Goal: Information Seeking & Learning: Learn about a topic

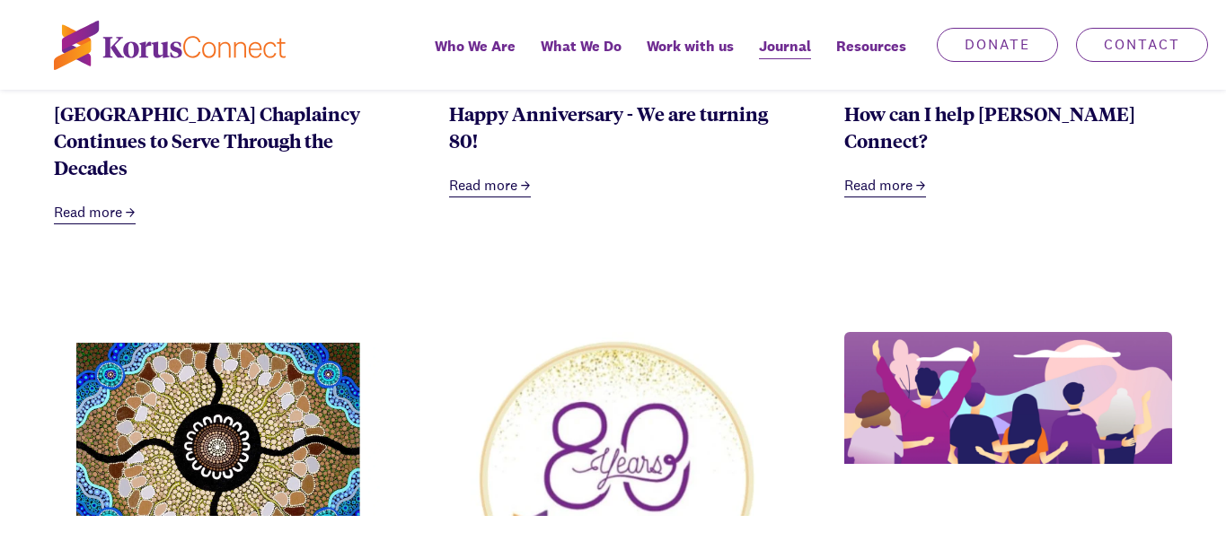
scroll to position [1167, 0]
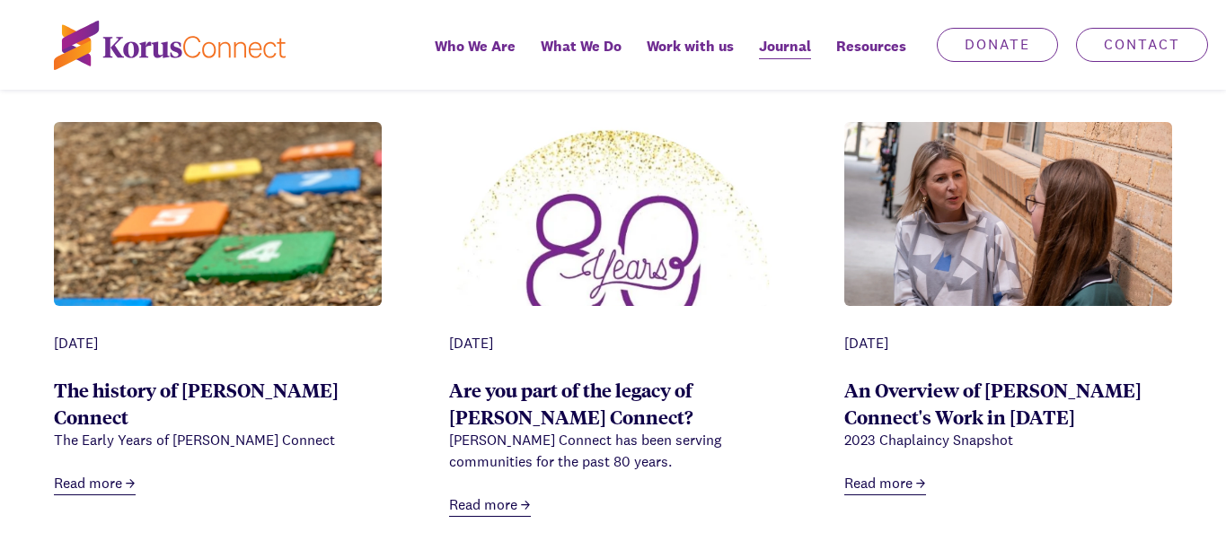
scroll to position [2245, 0]
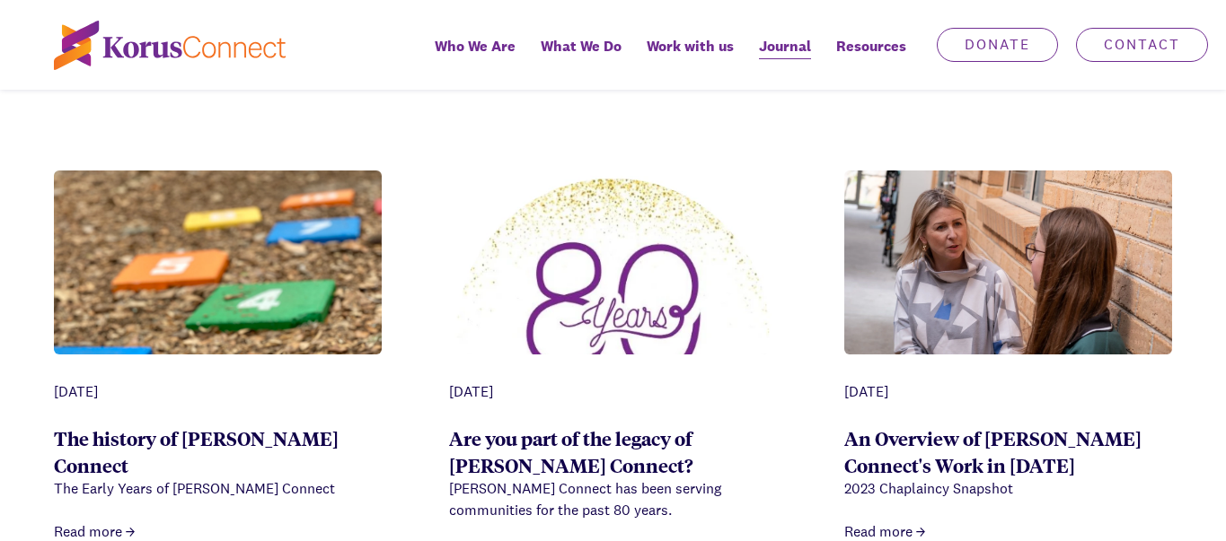
click at [225, 256] on img at bounding box center [218, 389] width 328 height 437
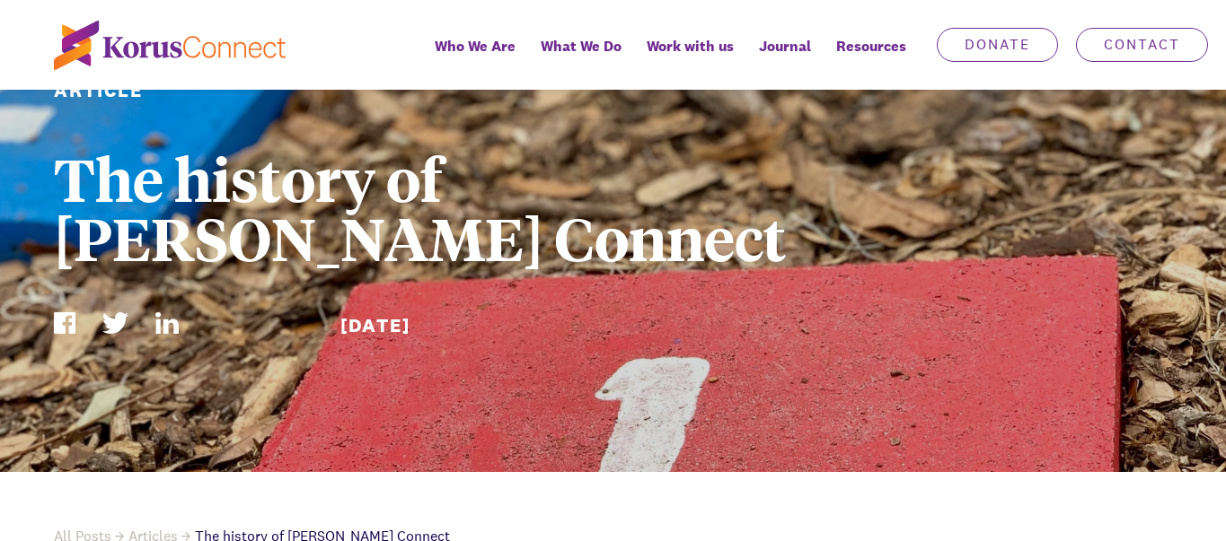
scroll to position [269, 0]
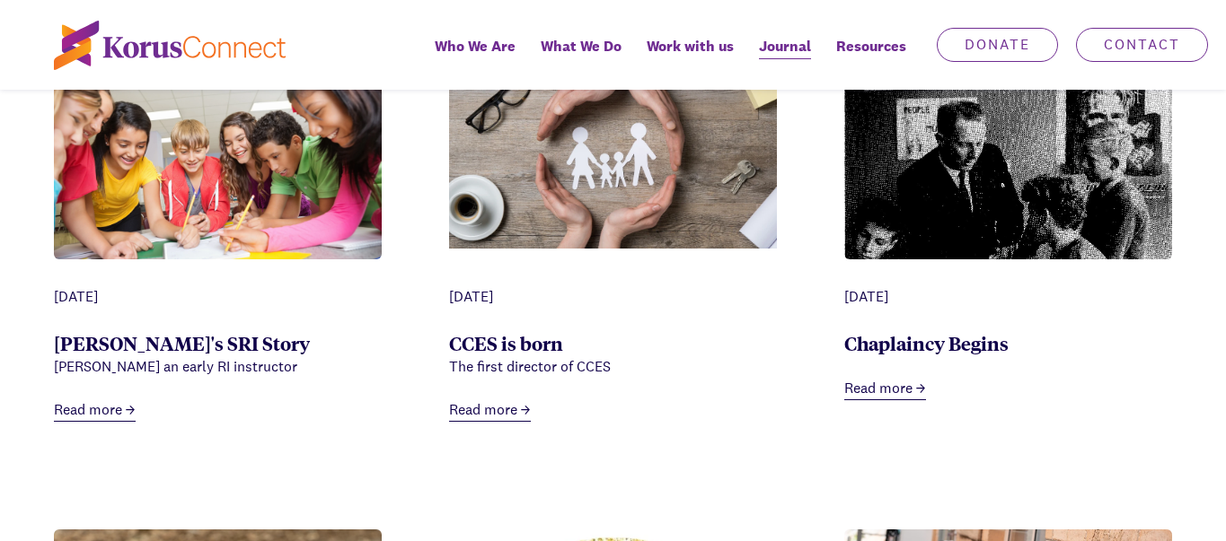
scroll to position [1796, 0]
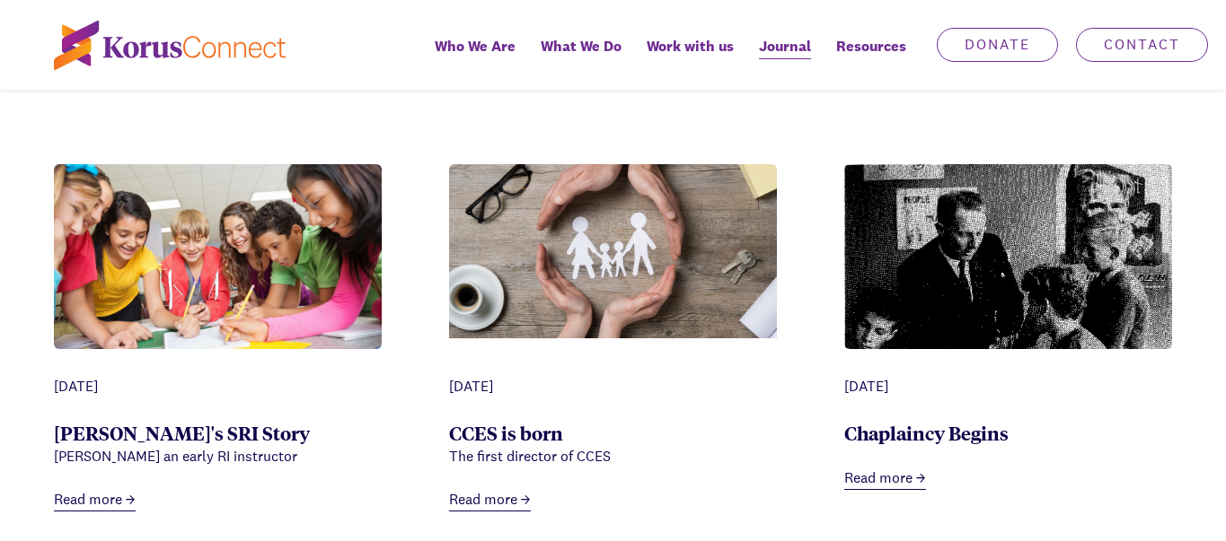
click at [929, 341] on img at bounding box center [1008, 308] width 328 height 289
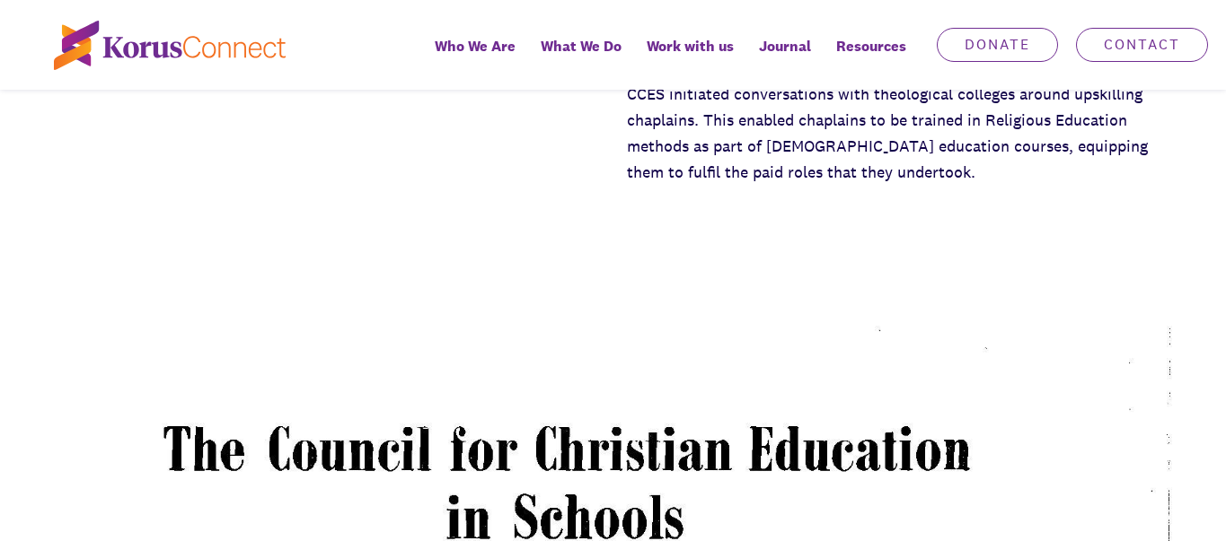
scroll to position [1437, 0]
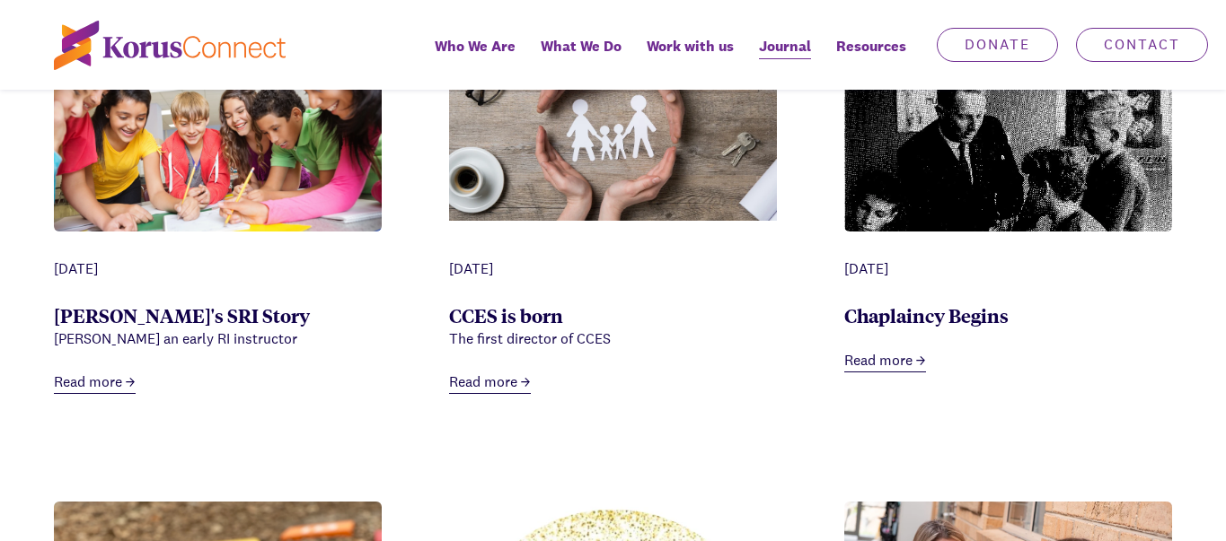
scroll to position [1886, 0]
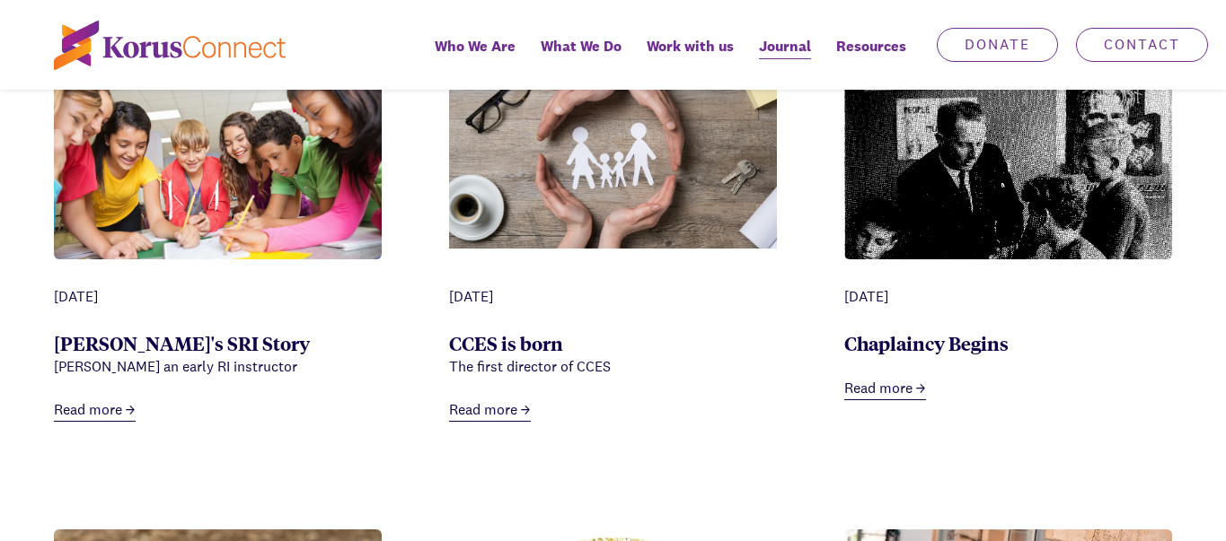
click at [595, 214] on img at bounding box center [613, 162] width 328 height 174
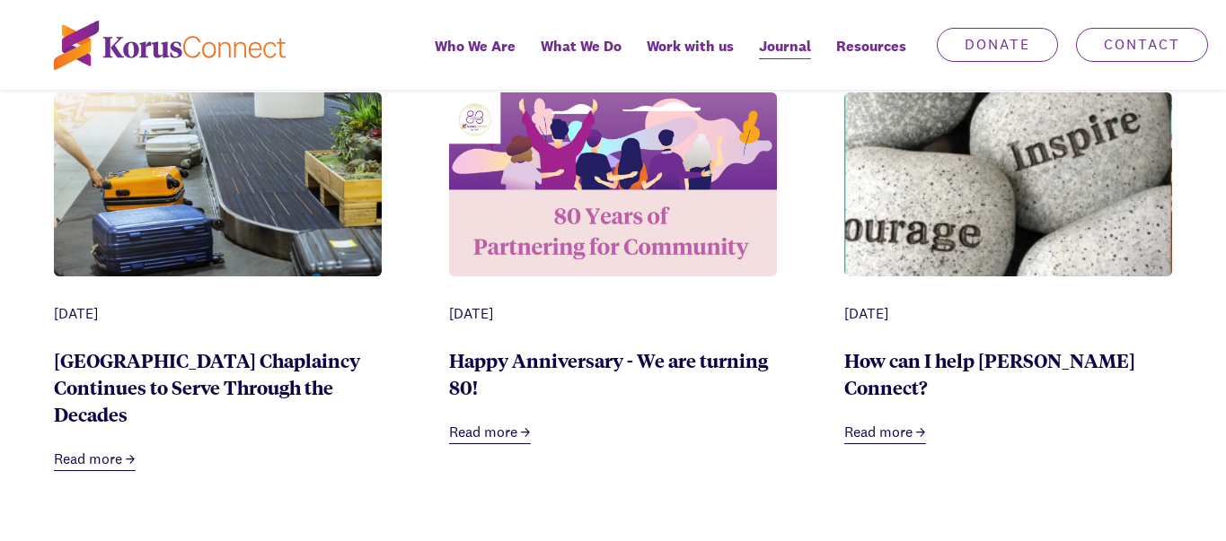
scroll to position [898, 0]
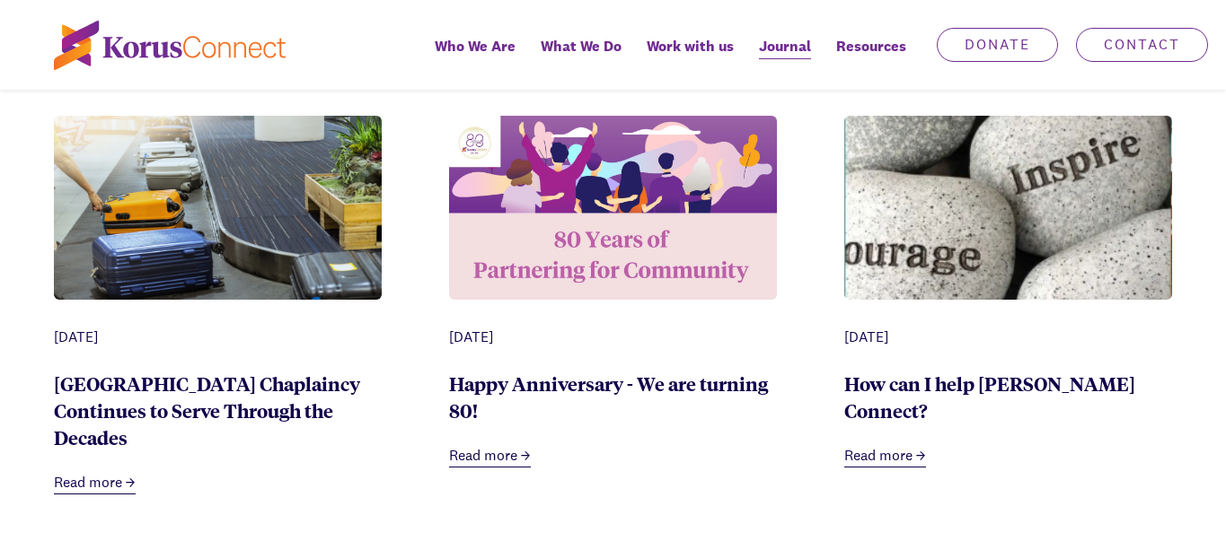
click at [936, 200] on img at bounding box center [1008, 247] width 328 height 263
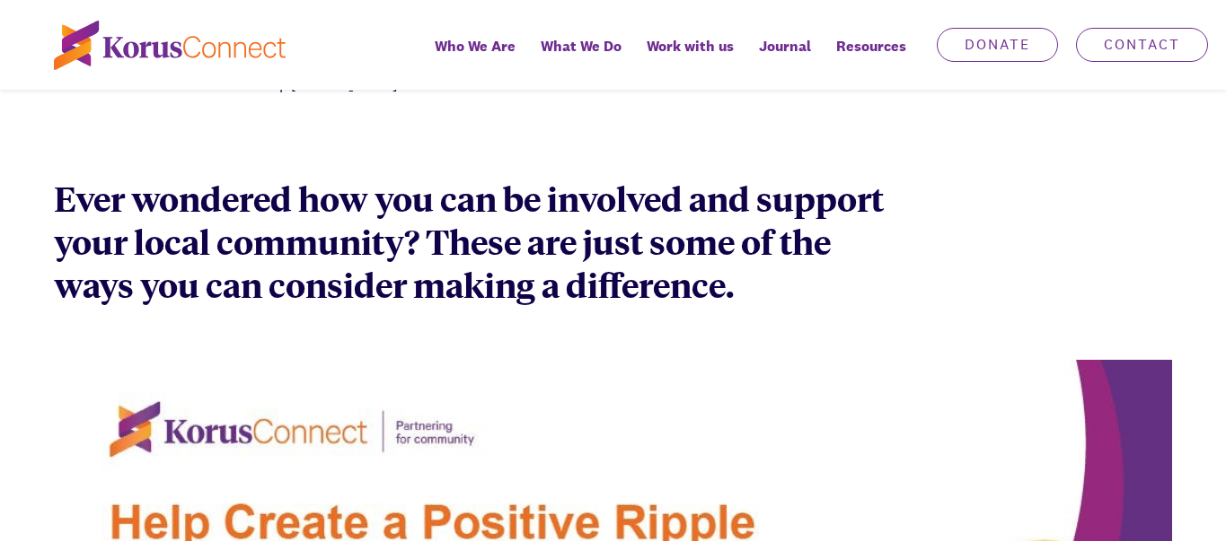
scroll to position [808, 0]
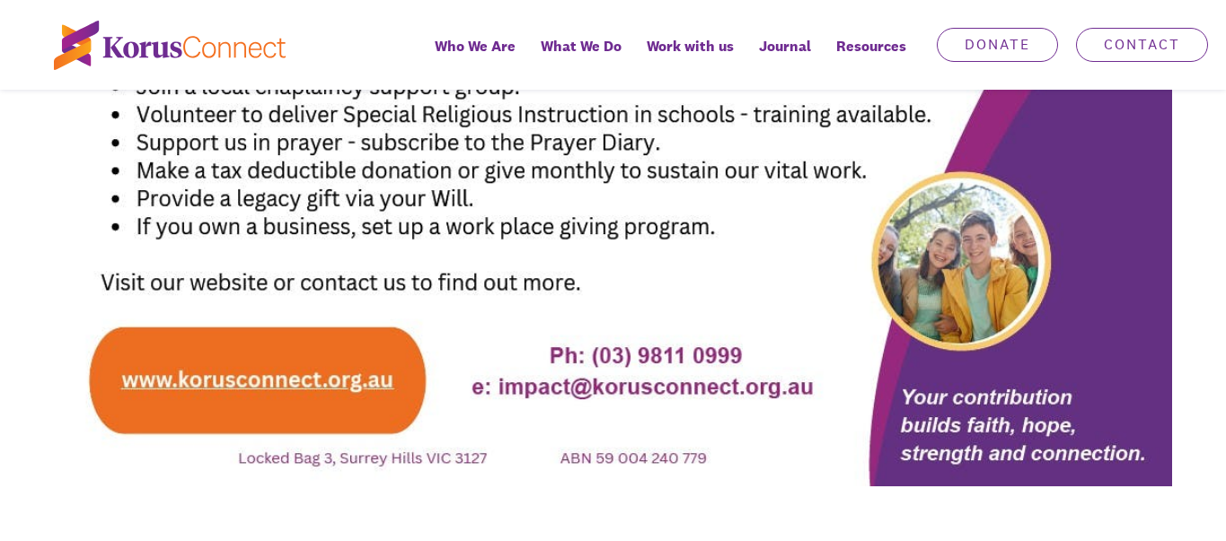
scroll to position [898, 0]
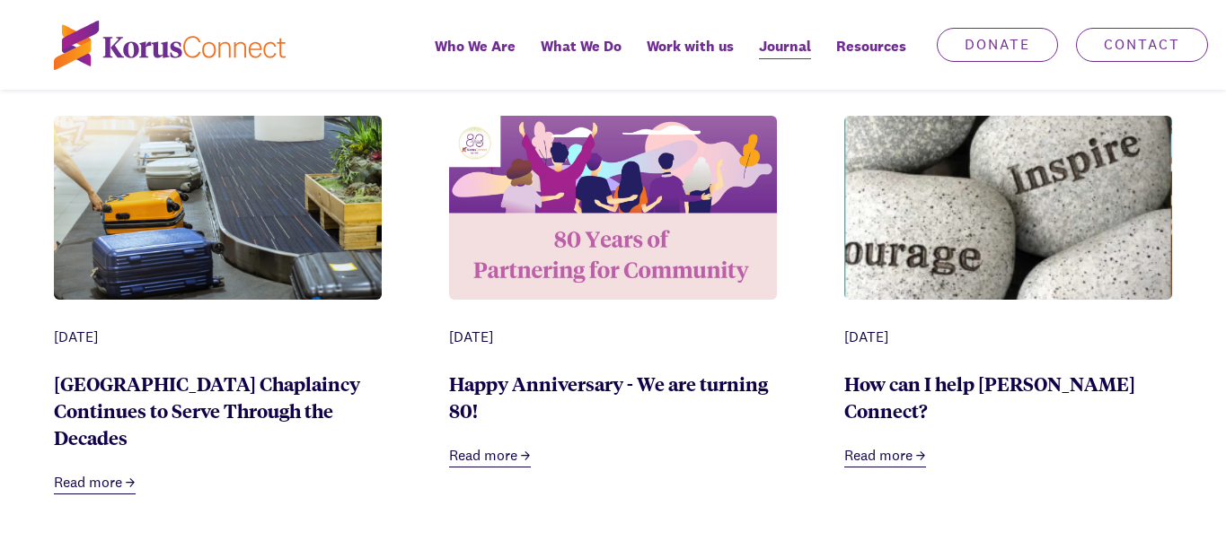
click at [576, 266] on img at bounding box center [613, 208] width 328 height 184
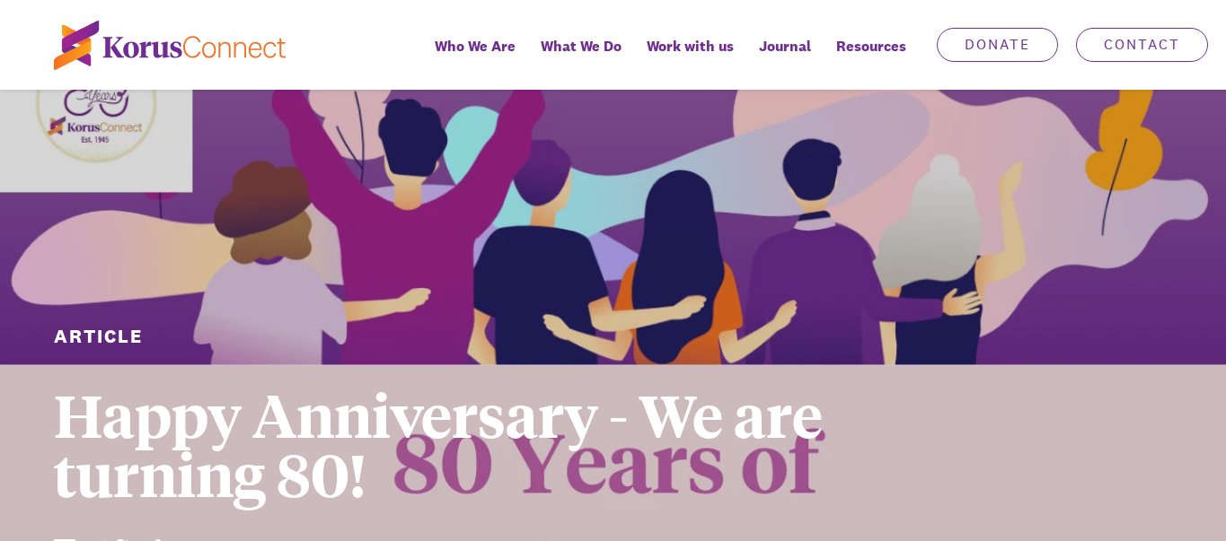
scroll to position [180, 0]
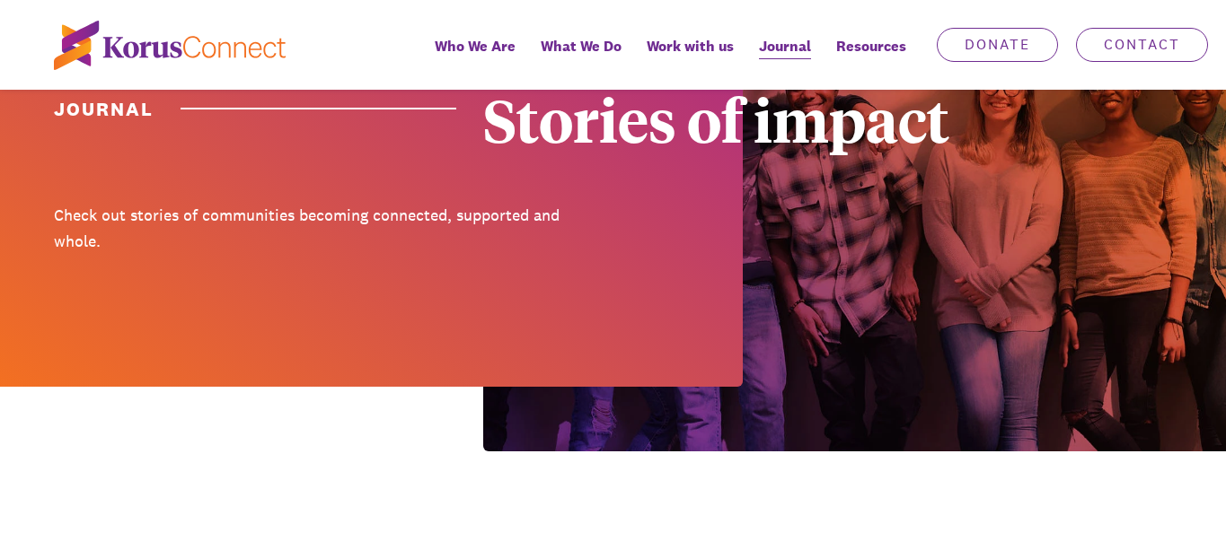
scroll to position [898, 0]
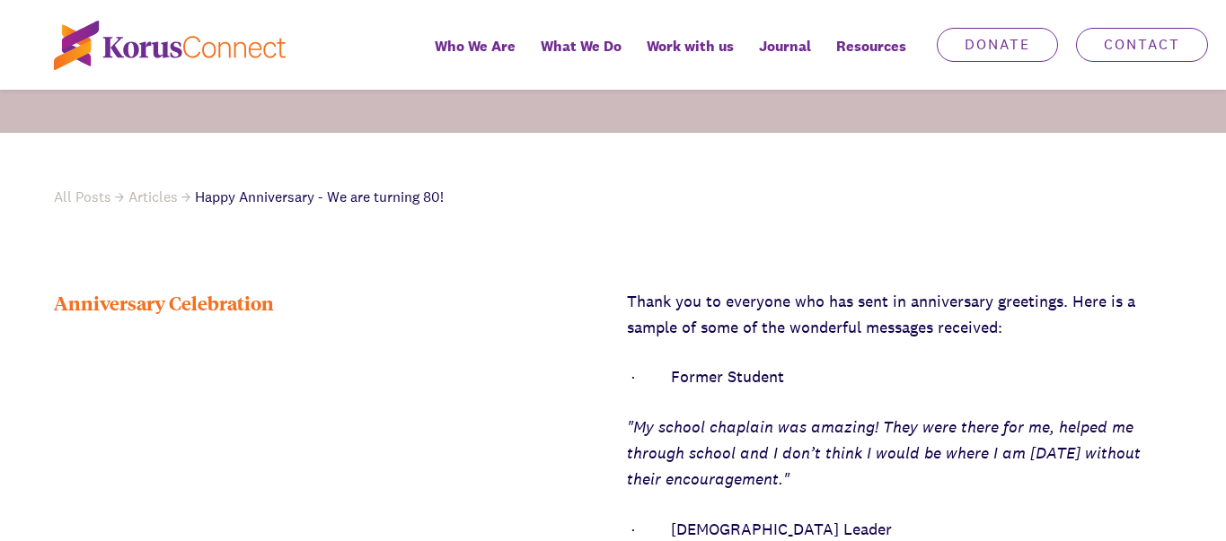
scroll to position [449, 0]
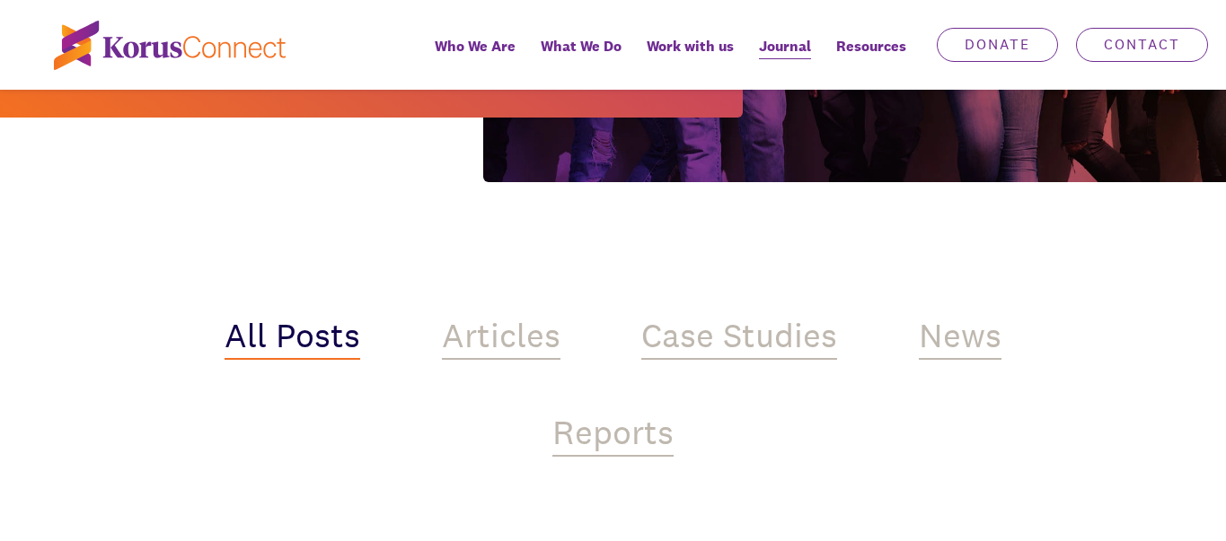
scroll to position [898, 0]
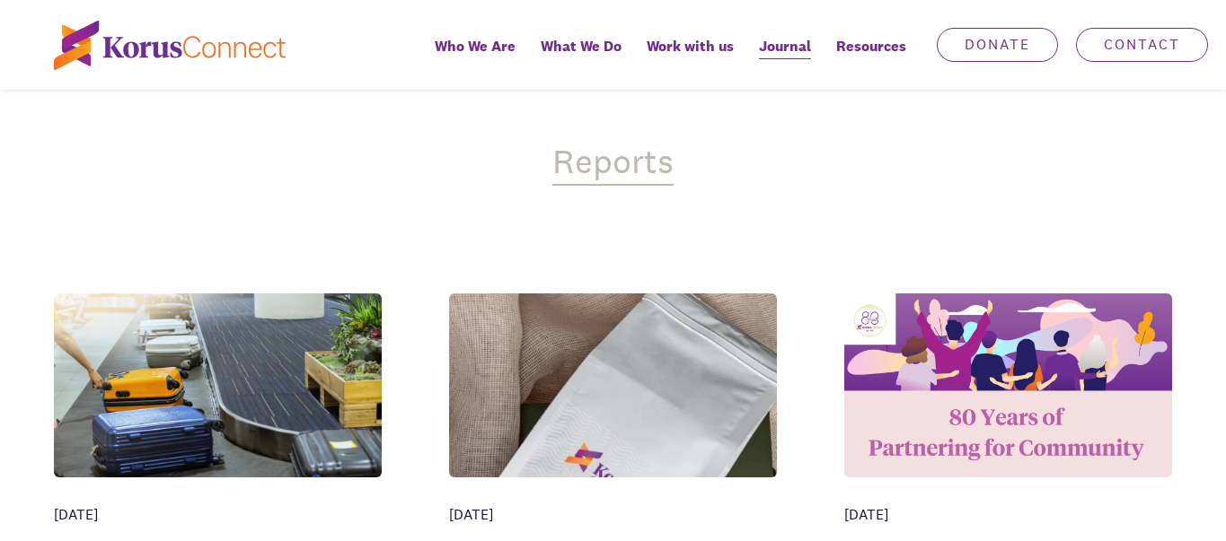
scroll to position [718, 0]
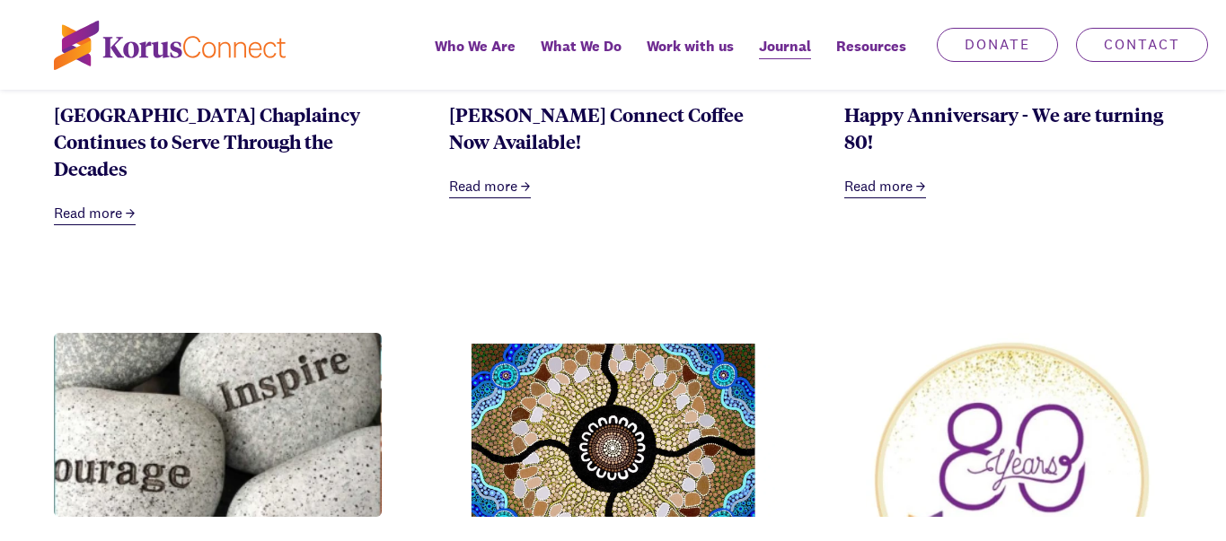
scroll to position [988, 0]
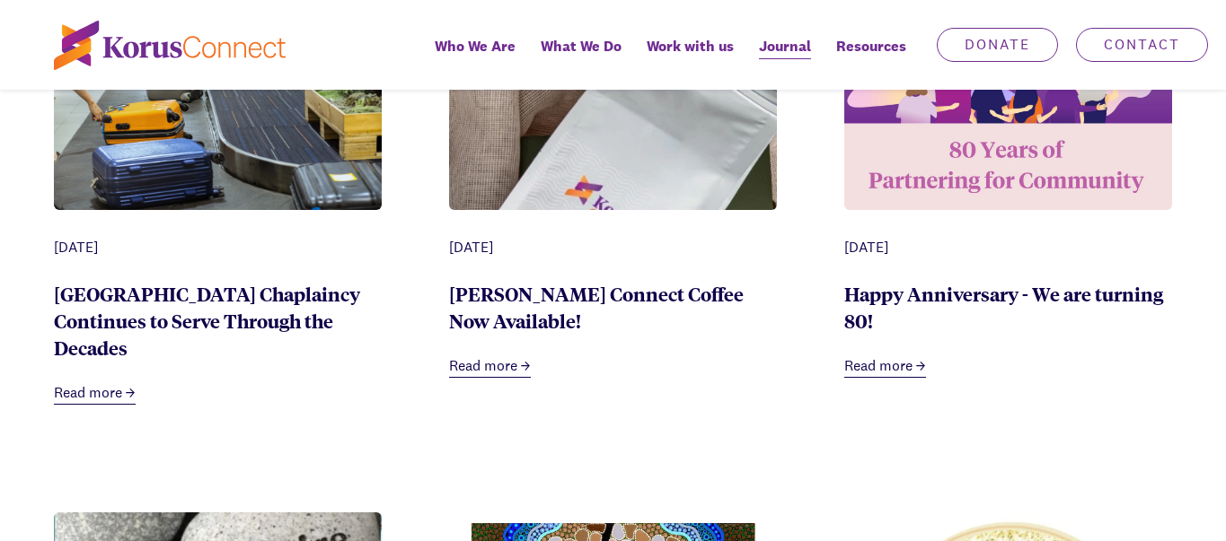
click at [997, 148] on img at bounding box center [1008, 118] width 328 height 184
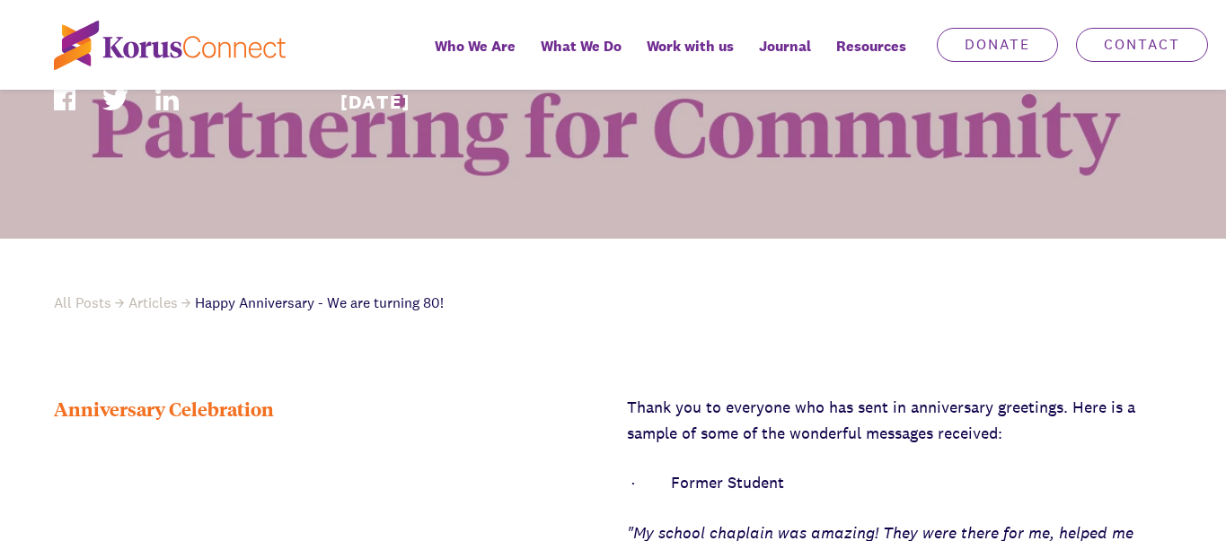
scroll to position [629, 0]
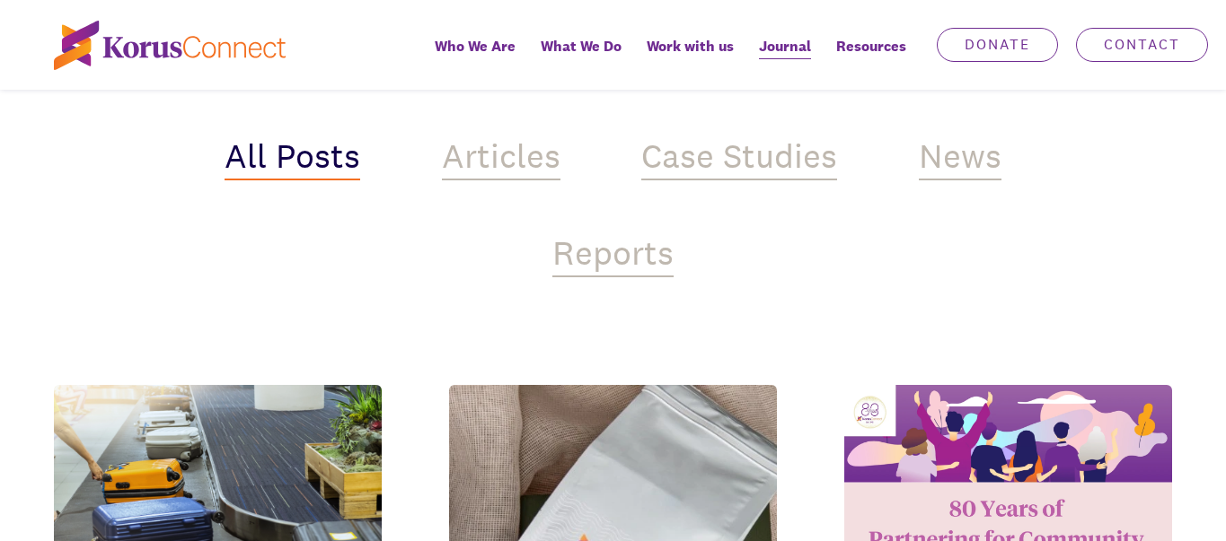
scroll to position [988, 0]
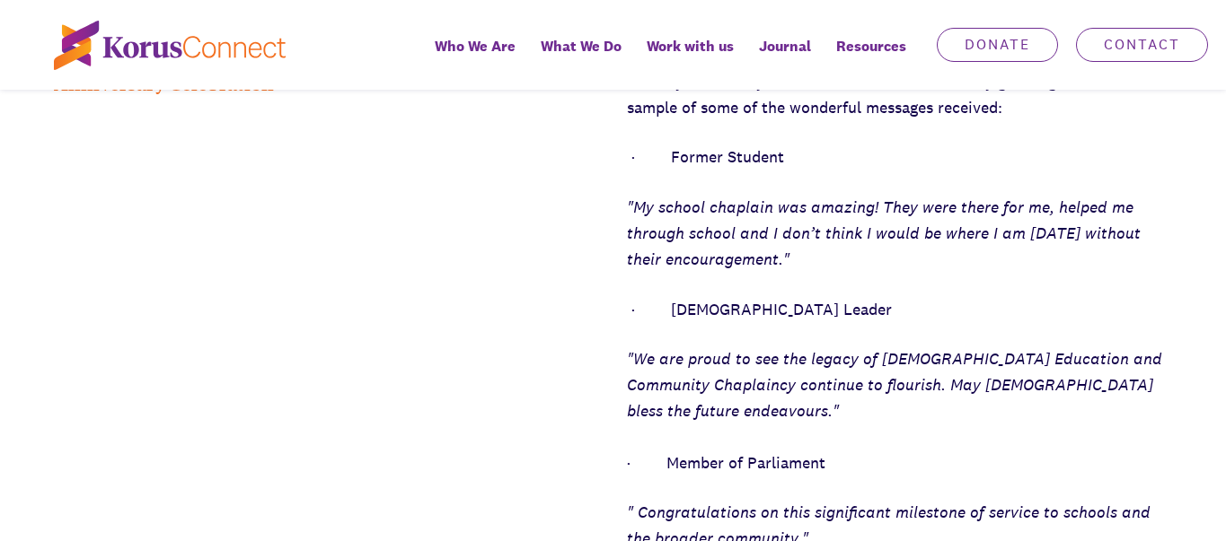
scroll to position [898, 0]
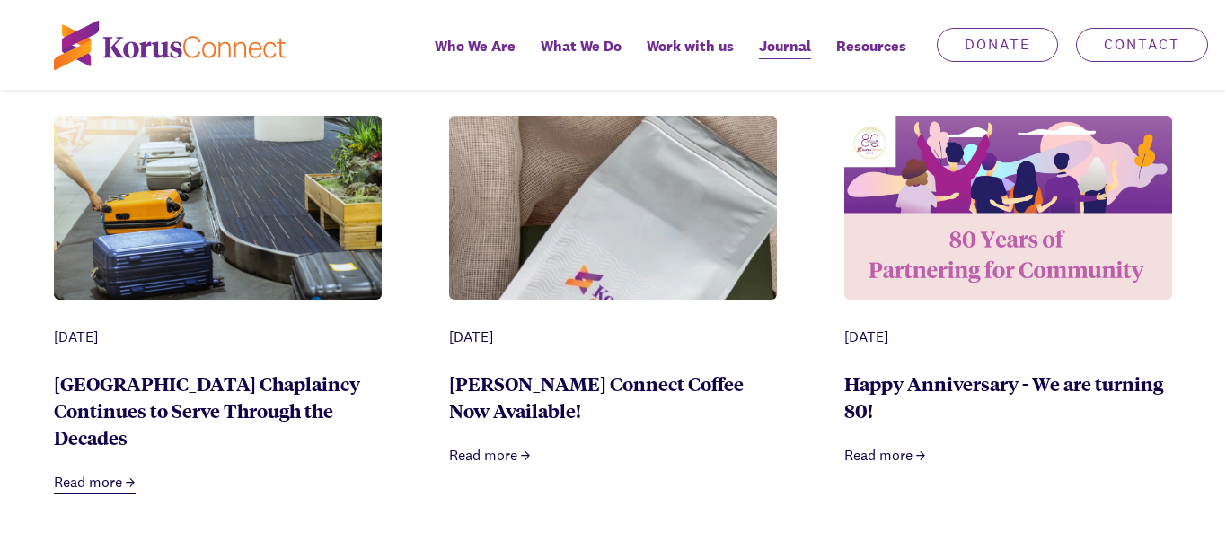
scroll to position [629, 0]
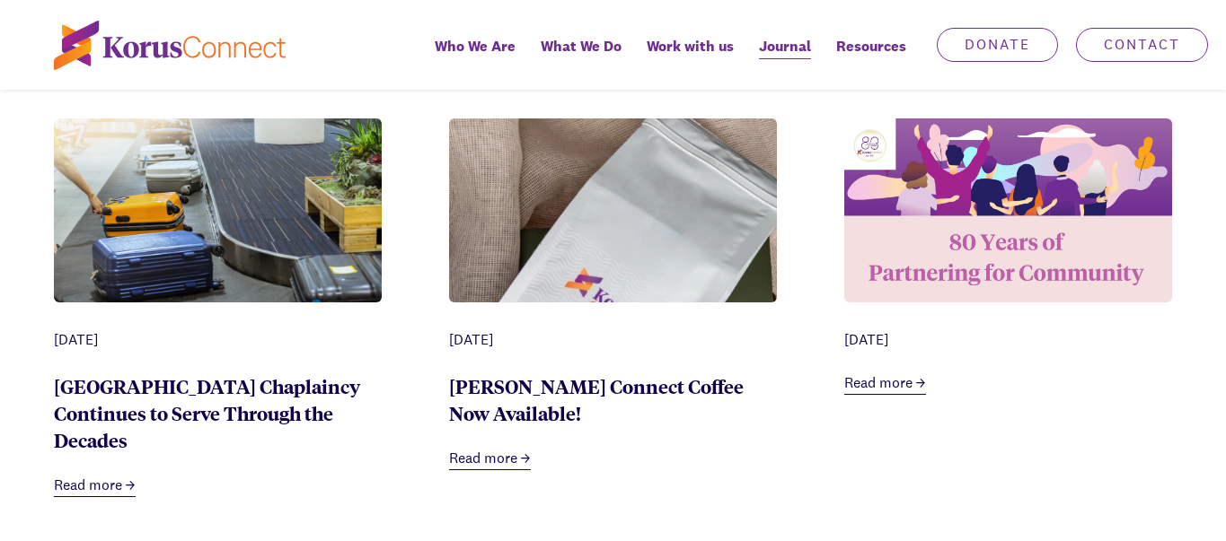
scroll to position [898, 0]
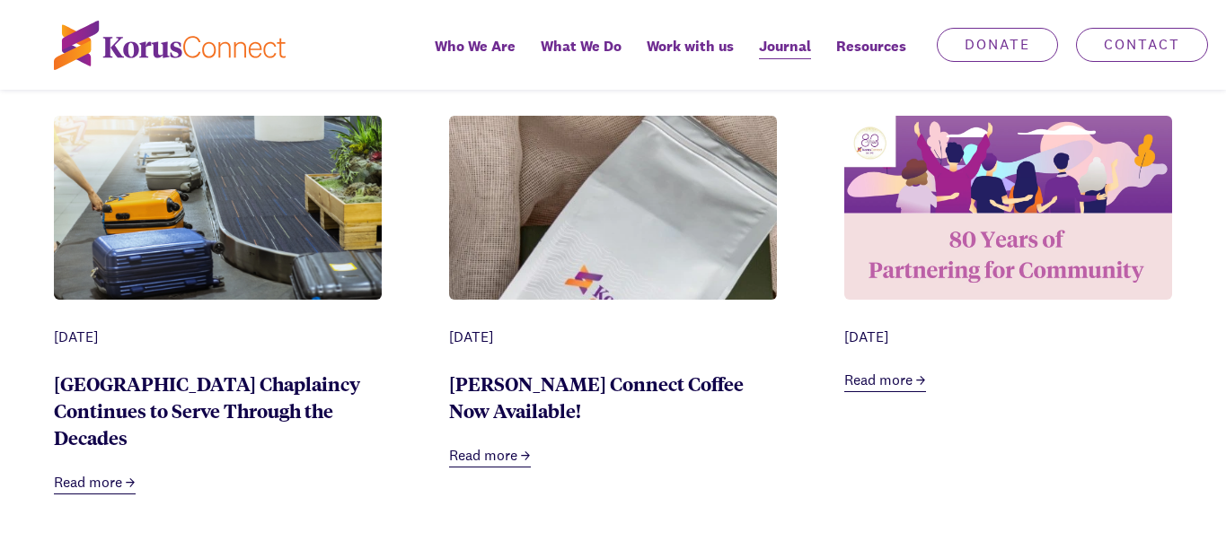
click at [947, 244] on img at bounding box center [1008, 208] width 328 height 184
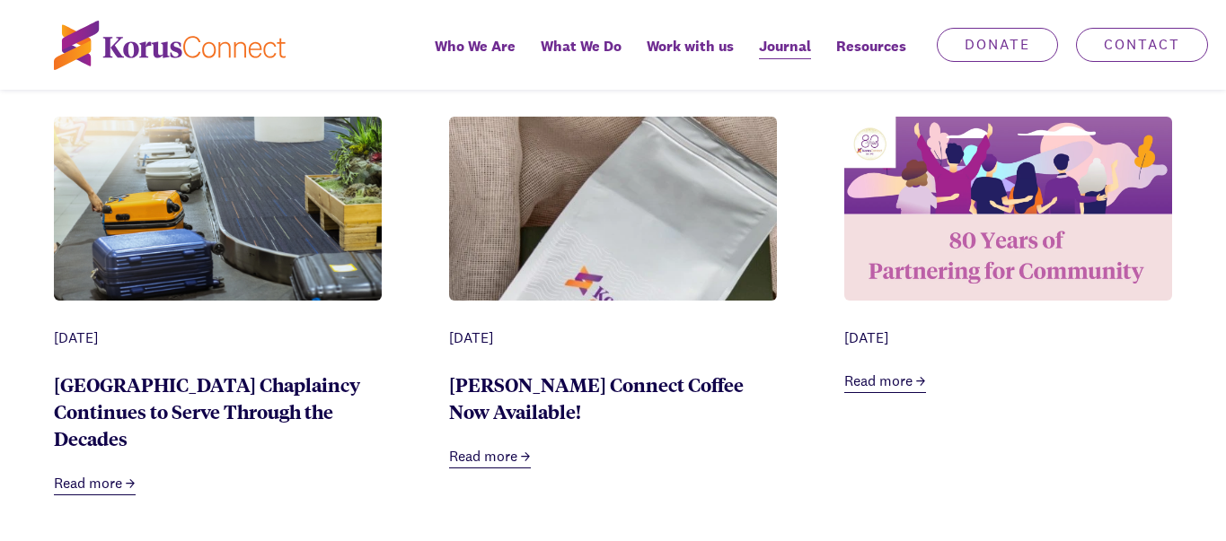
scroll to position [898, 0]
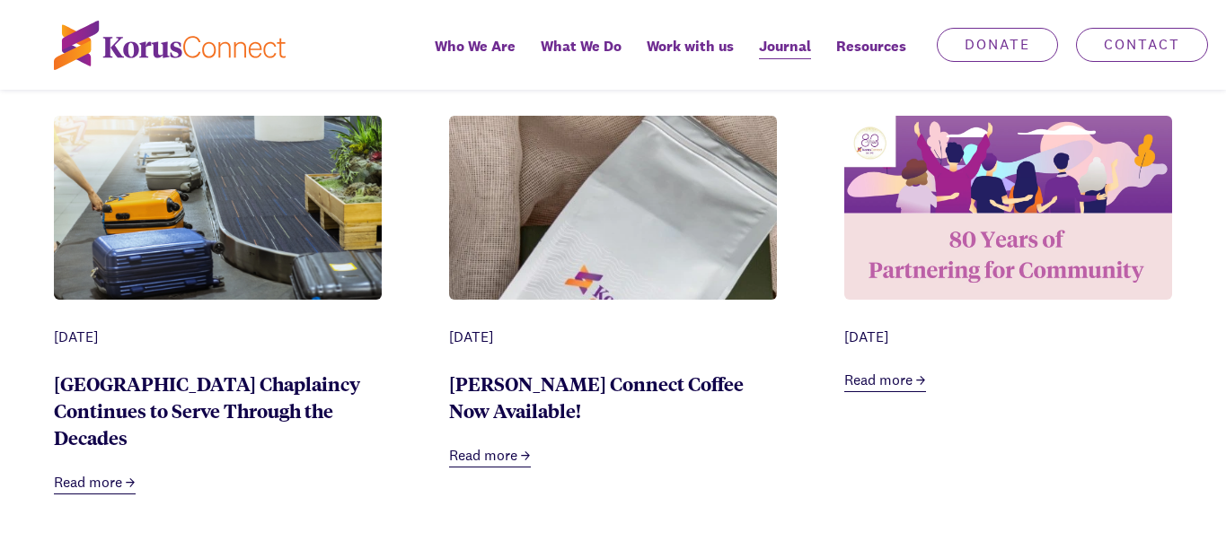
click at [550, 281] on img at bounding box center [613, 303] width 328 height 375
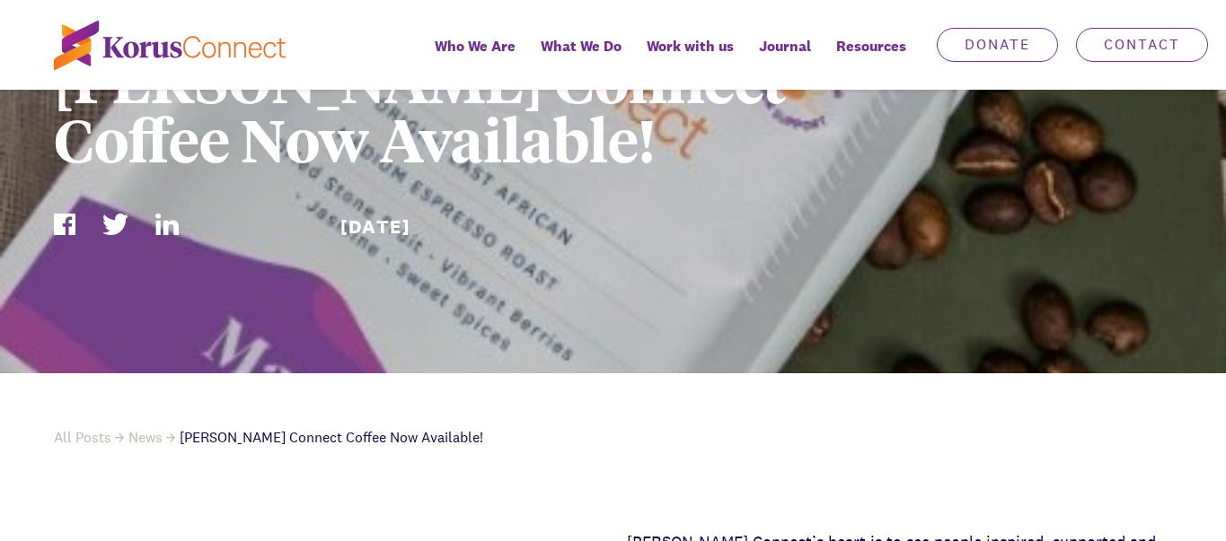
scroll to position [269, 0]
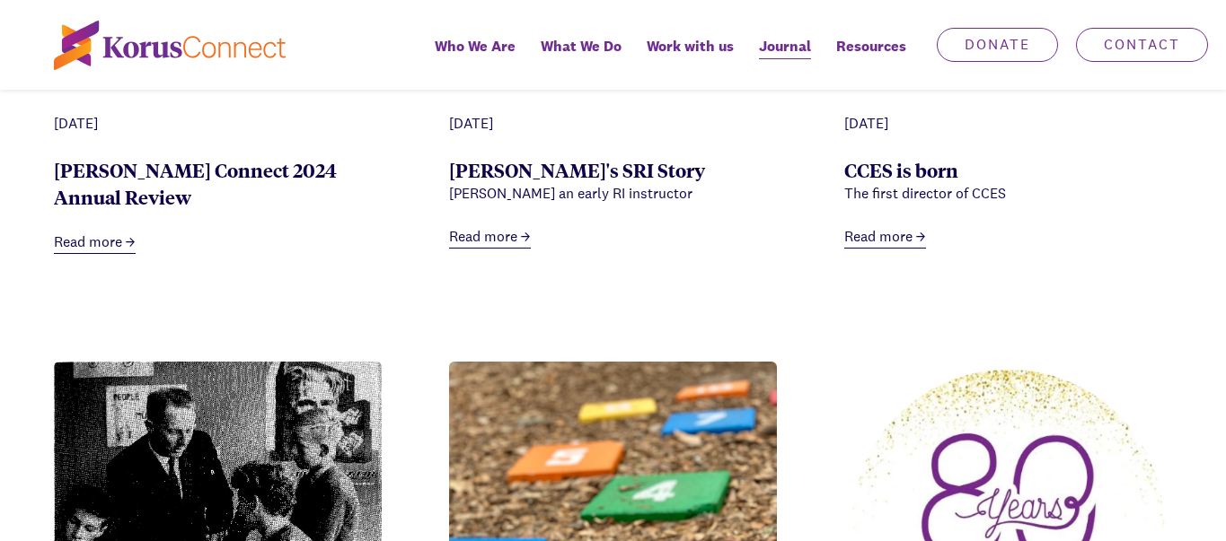
scroll to position [2065, 0]
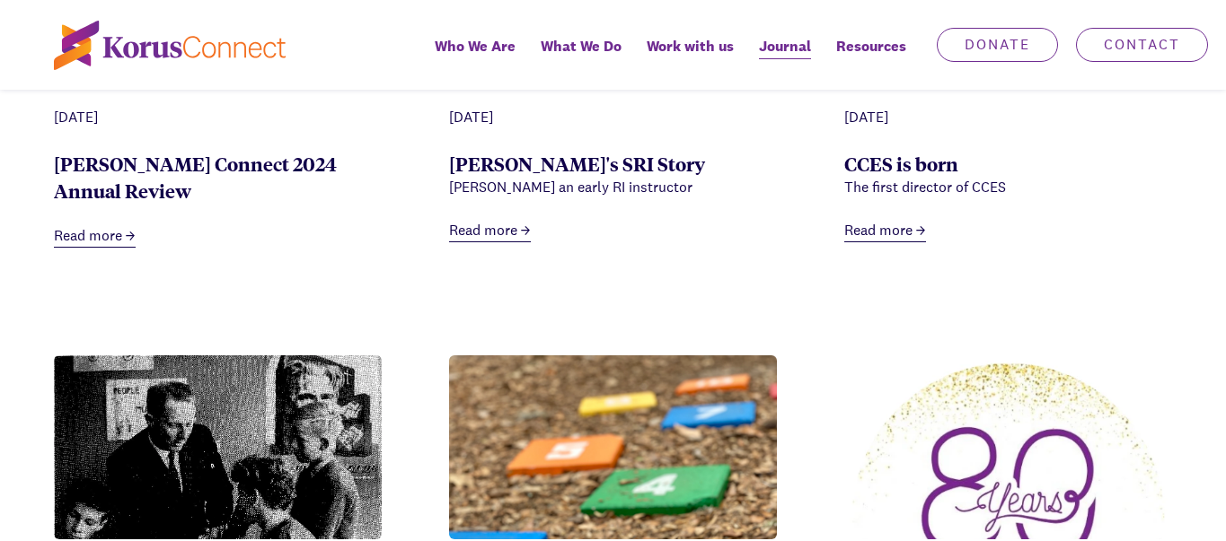
click at [554, 176] on link "[PERSON_NAME]'s SRI Story" at bounding box center [577, 163] width 256 height 25
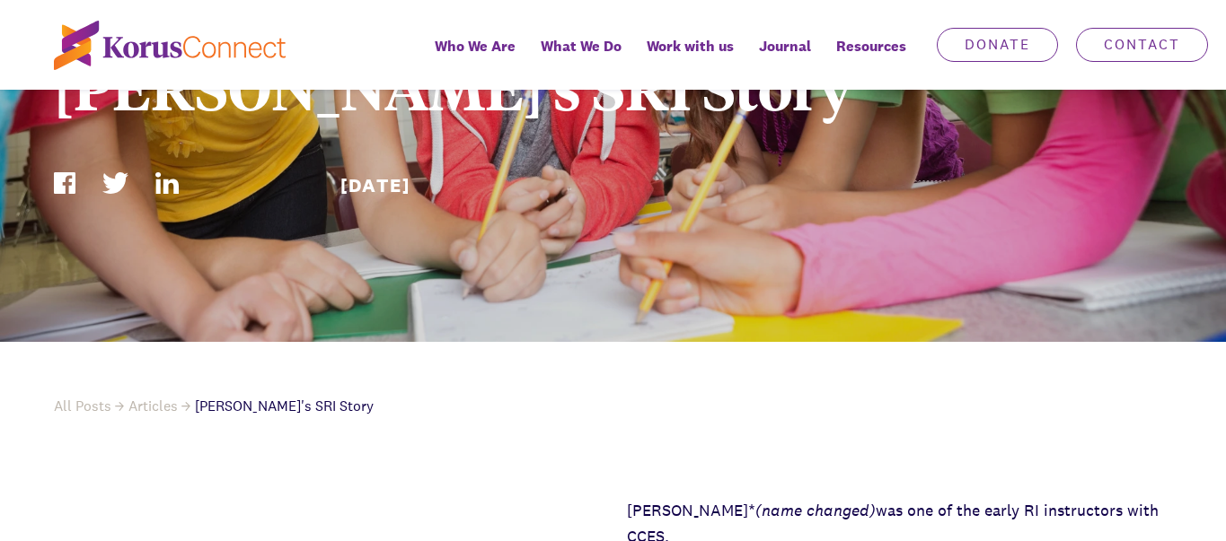
scroll to position [539, 0]
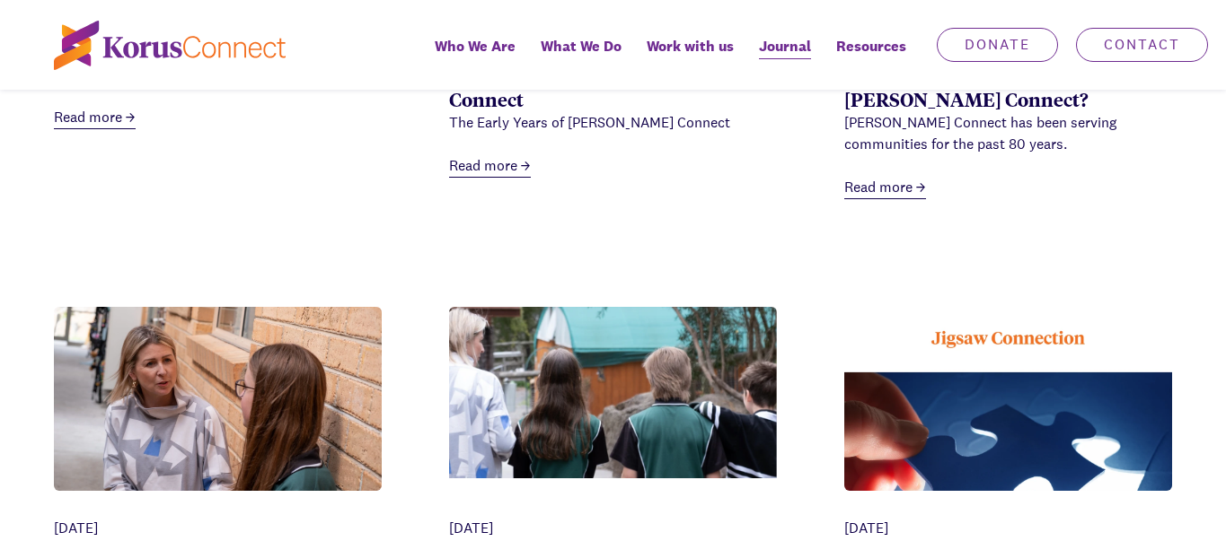
scroll to position [2514, 0]
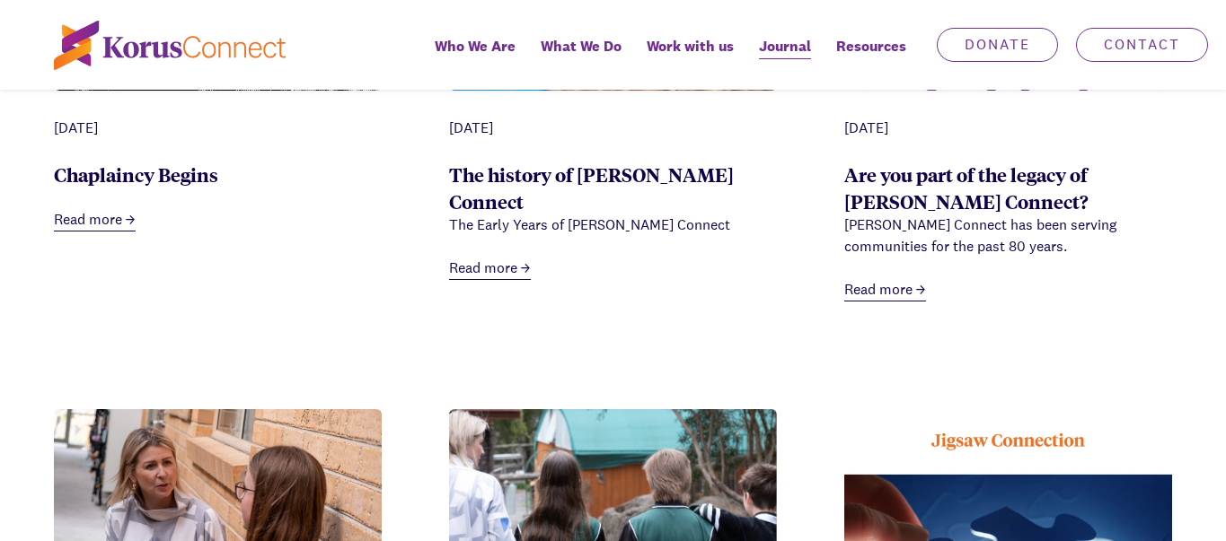
click at [574, 215] on div "The Early Years of [PERSON_NAME] Connect" at bounding box center [613, 226] width 328 height 22
click at [588, 199] on link "The history of [PERSON_NAME] Connect" at bounding box center [591, 188] width 285 height 52
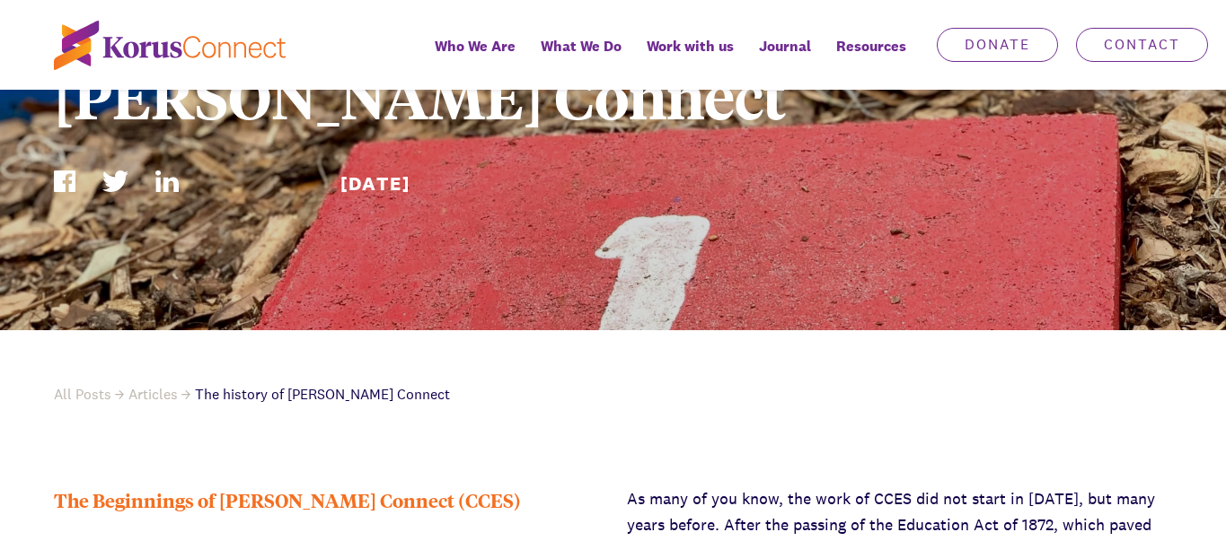
scroll to position [629, 0]
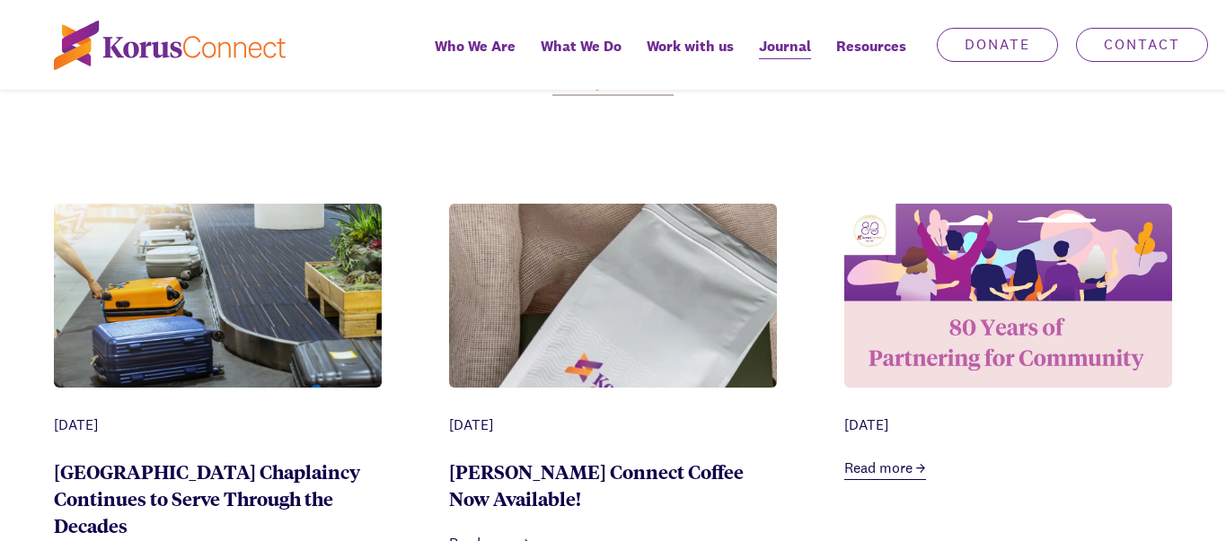
scroll to position [898, 0]
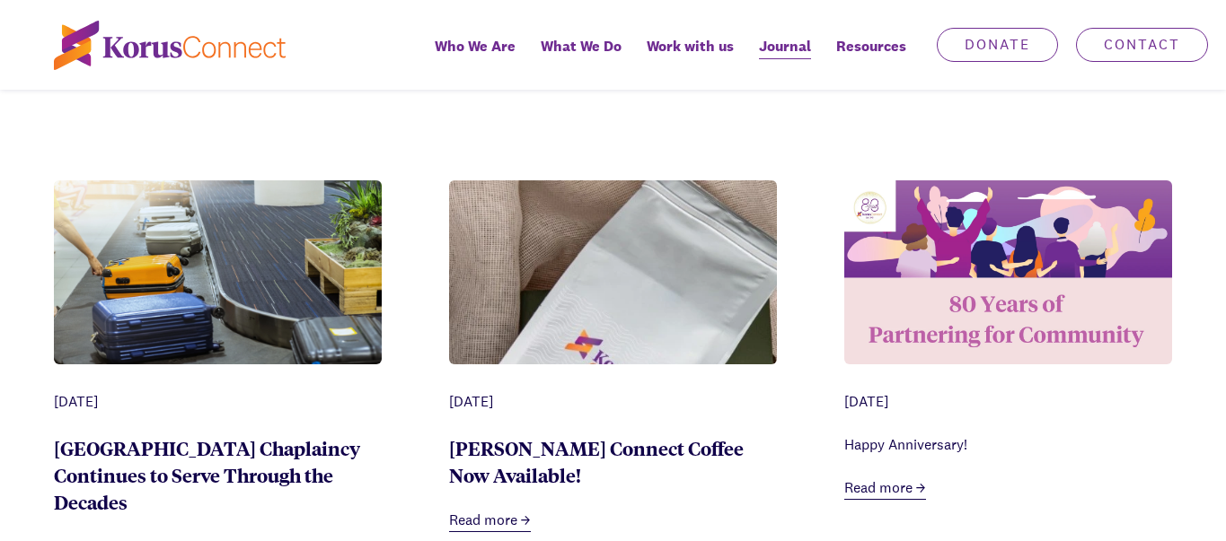
scroll to position [808, 0]
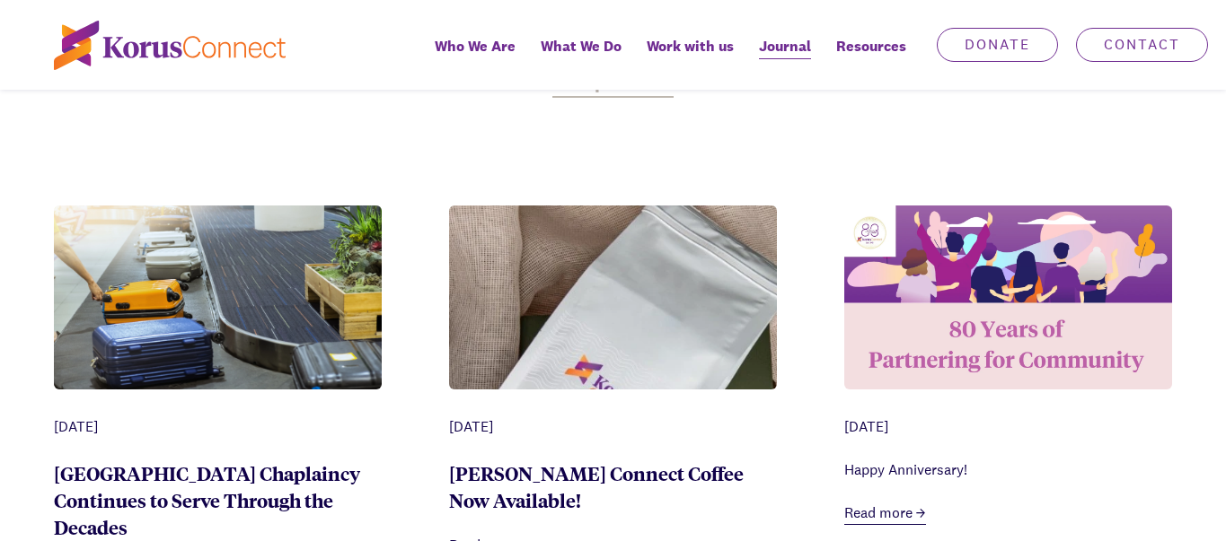
click at [963, 234] on img at bounding box center [1008, 298] width 328 height 184
